Goal: Task Accomplishment & Management: Manage account settings

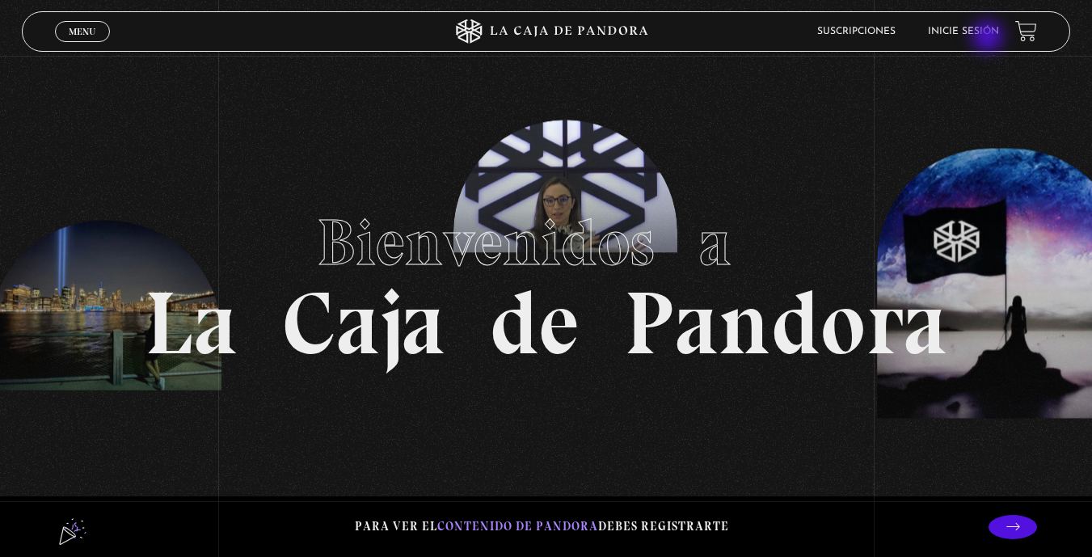
click at [989, 38] on li "Inicie sesión" at bounding box center [963, 31] width 71 height 25
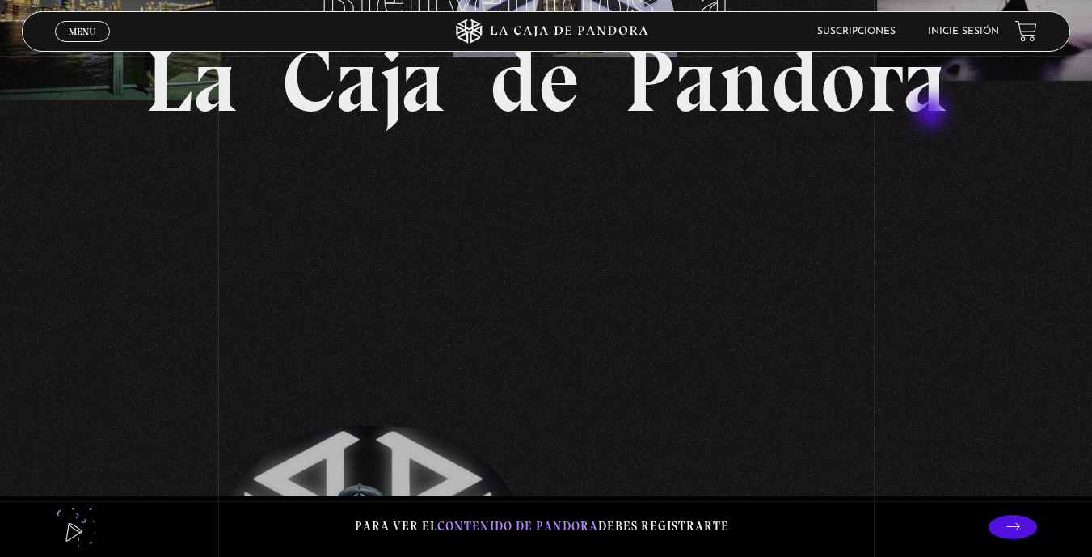
scroll to position [81, 0]
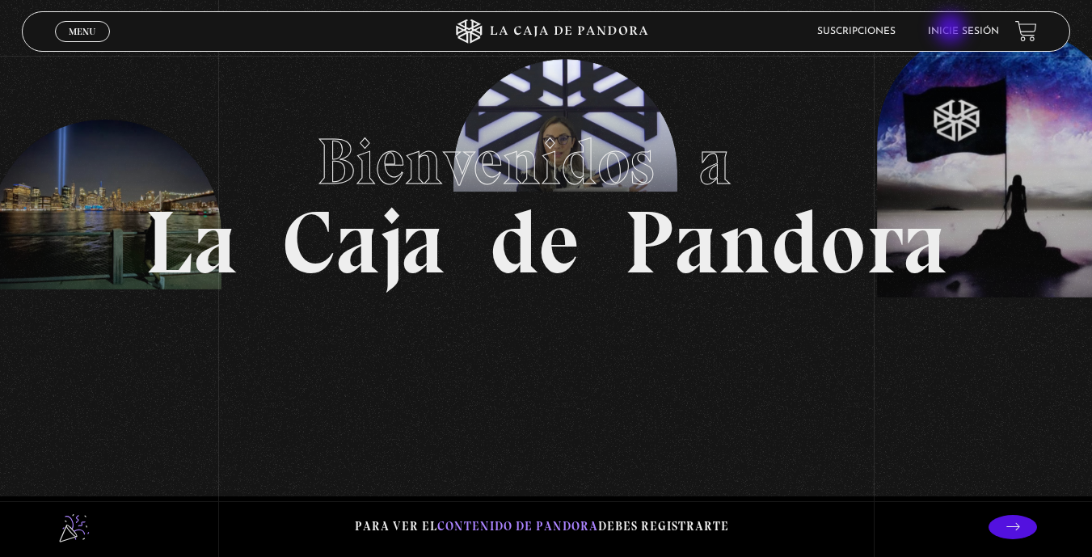
click at [953, 30] on link "Inicie sesión" at bounding box center [963, 32] width 71 height 10
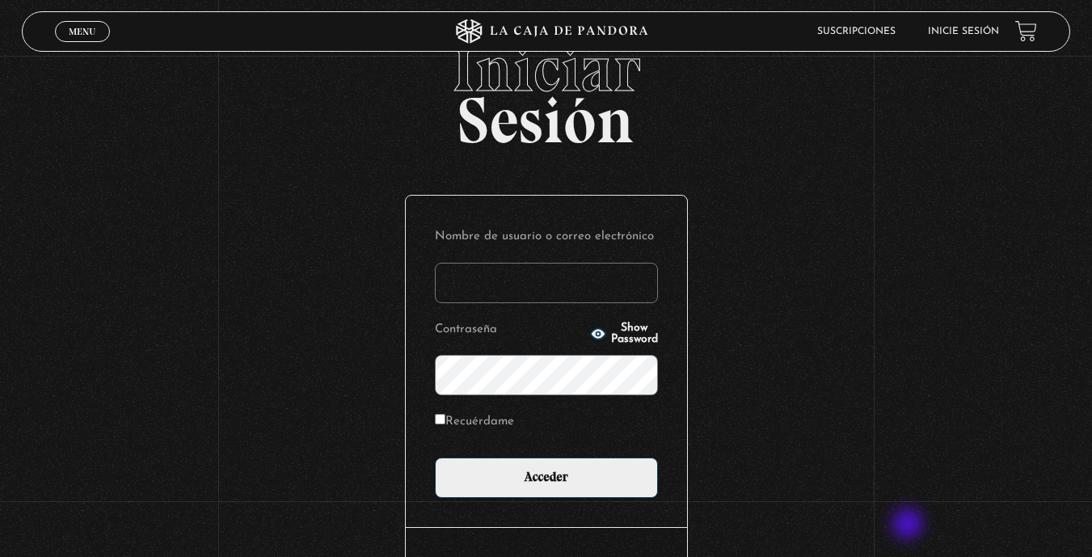
scroll to position [81, 0]
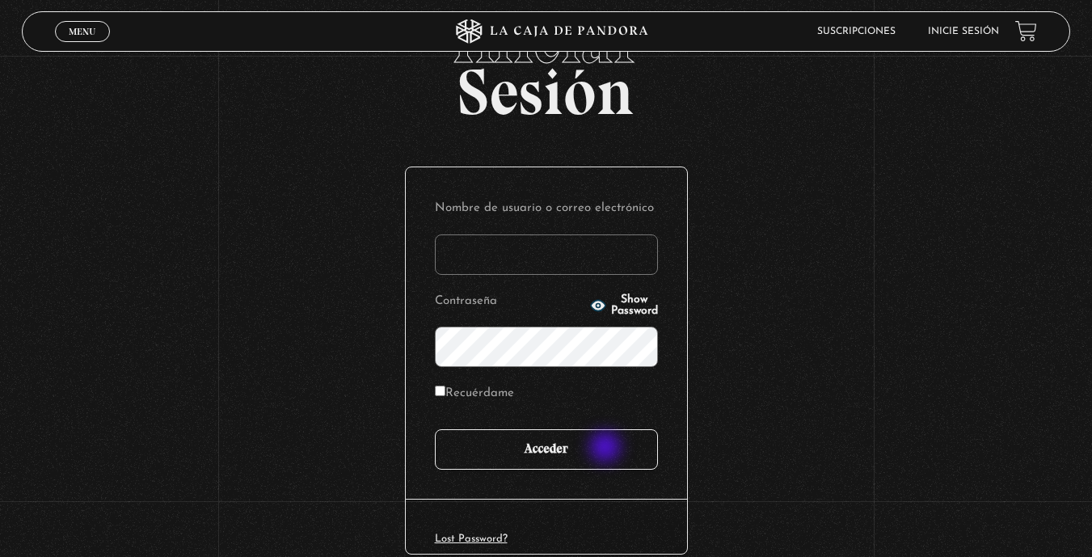
type input "evalivi23@gmail.com"
click at [606, 449] on input "Acceder" at bounding box center [546, 449] width 223 height 40
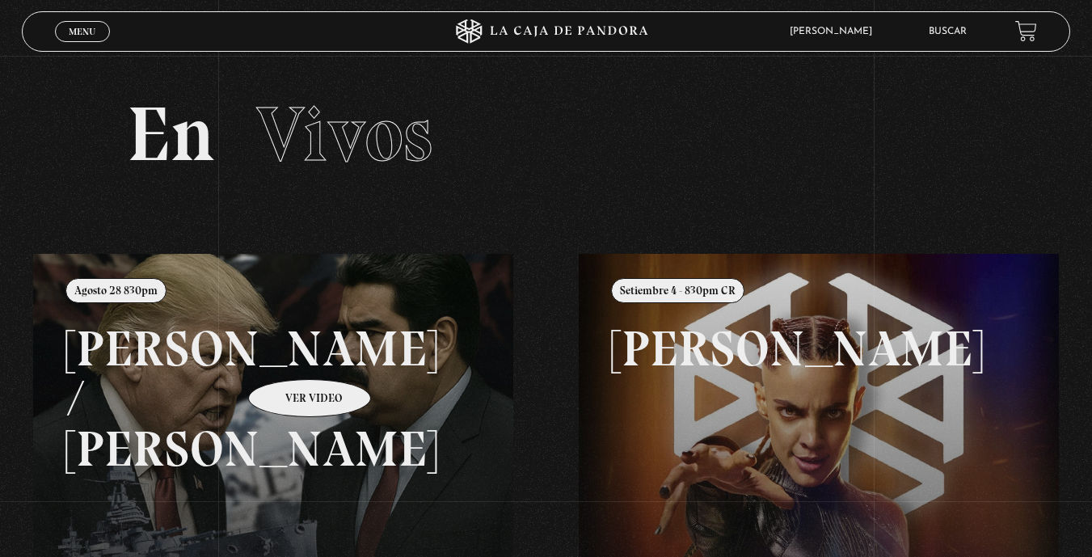
click at [289, 355] on link at bounding box center [579, 532] width 1092 height 557
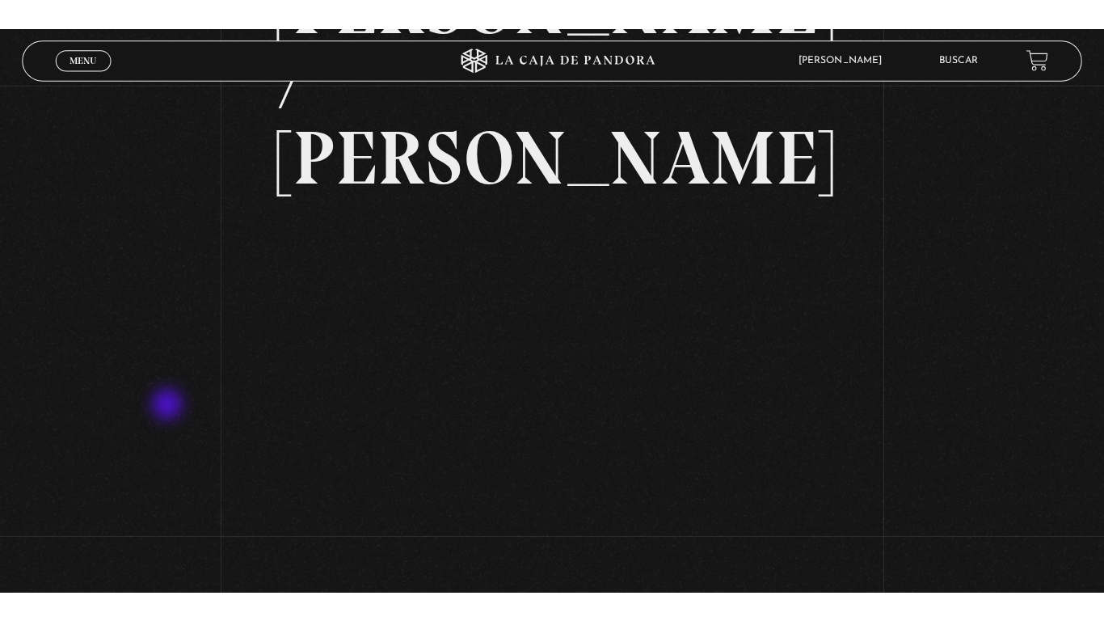
scroll to position [174, 0]
